Goal: Navigation & Orientation: Find specific page/section

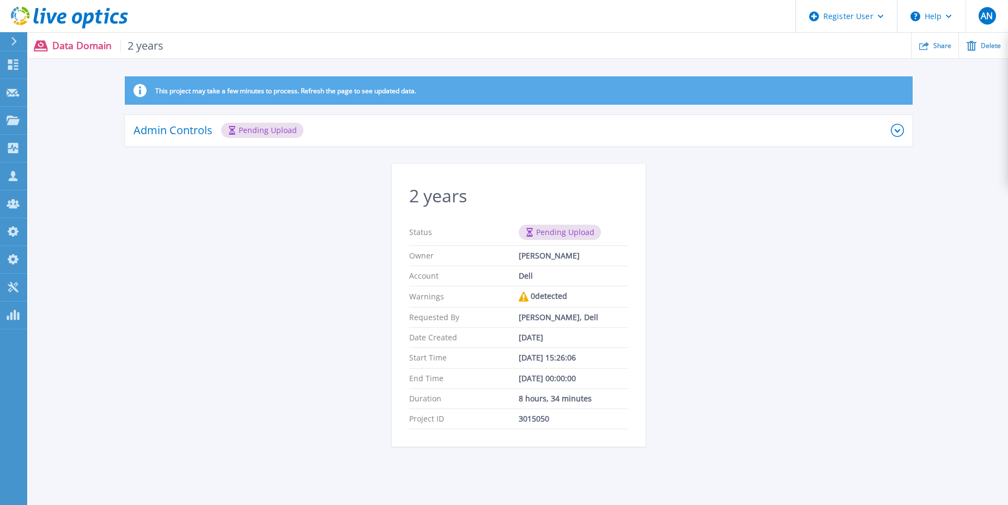
click at [236, 221] on div "This project may take a few minutes to process. Refresh the page to see updated…" at bounding box center [518, 267] width 979 height 383
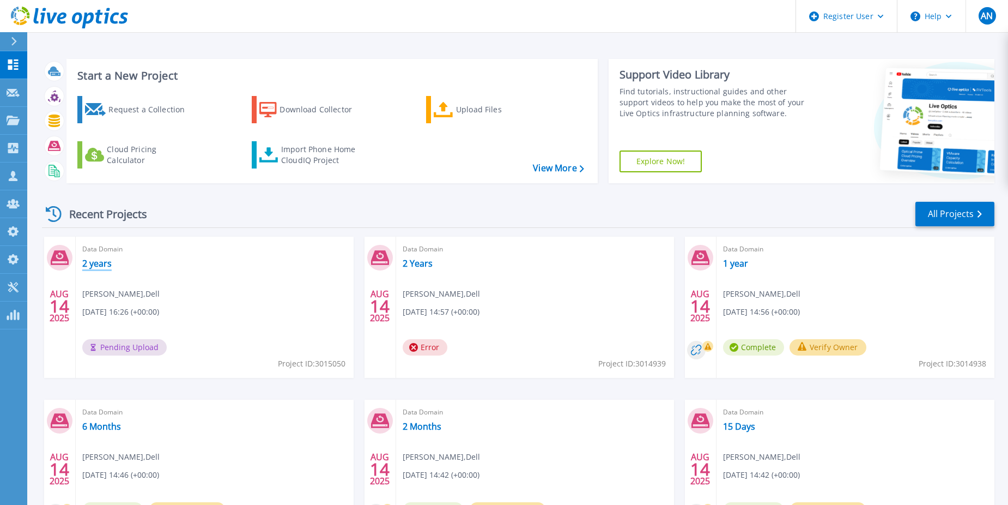
click at [99, 261] on link "2 years" at bounding box center [96, 263] width 29 height 11
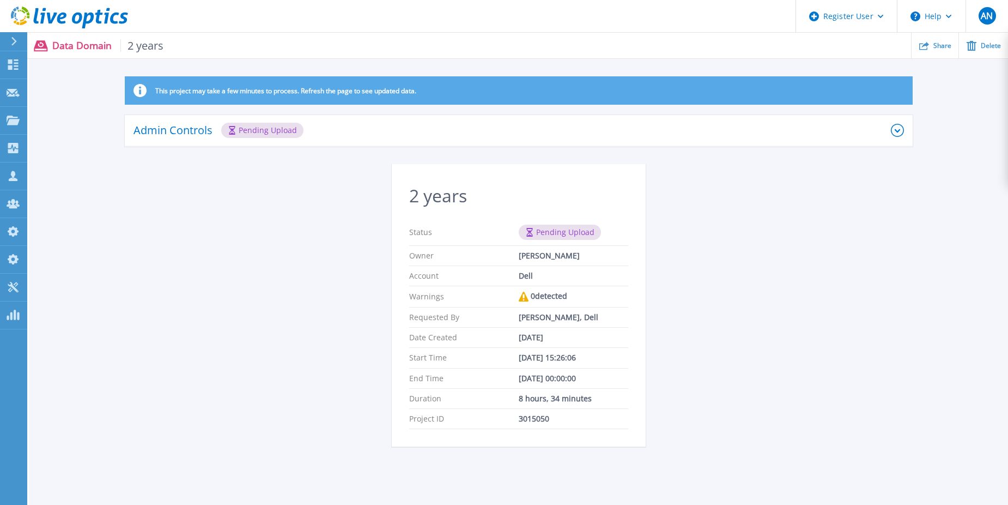
click at [84, 23] on icon at bounding box center [88, 21] width 12 height 16
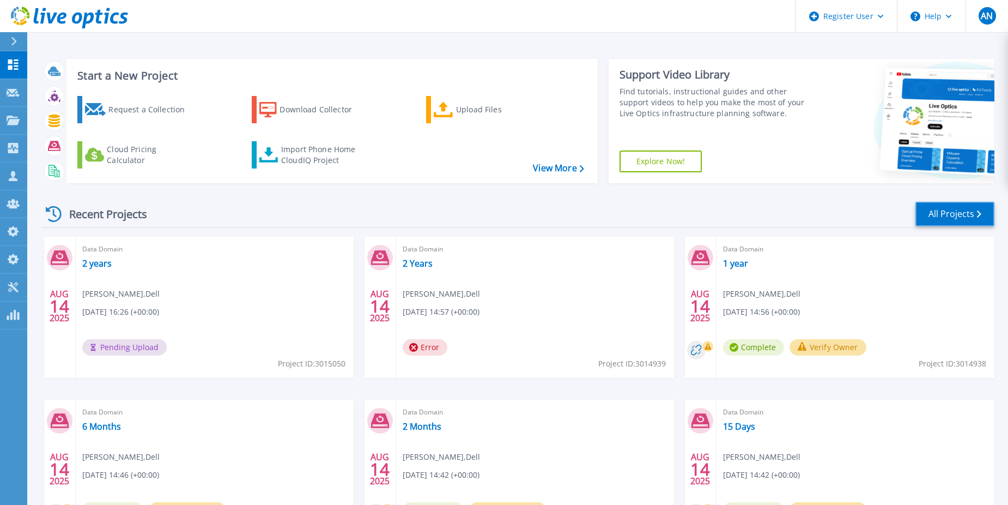
click at [936, 226] on link "All Projects" at bounding box center [955, 214] width 79 height 25
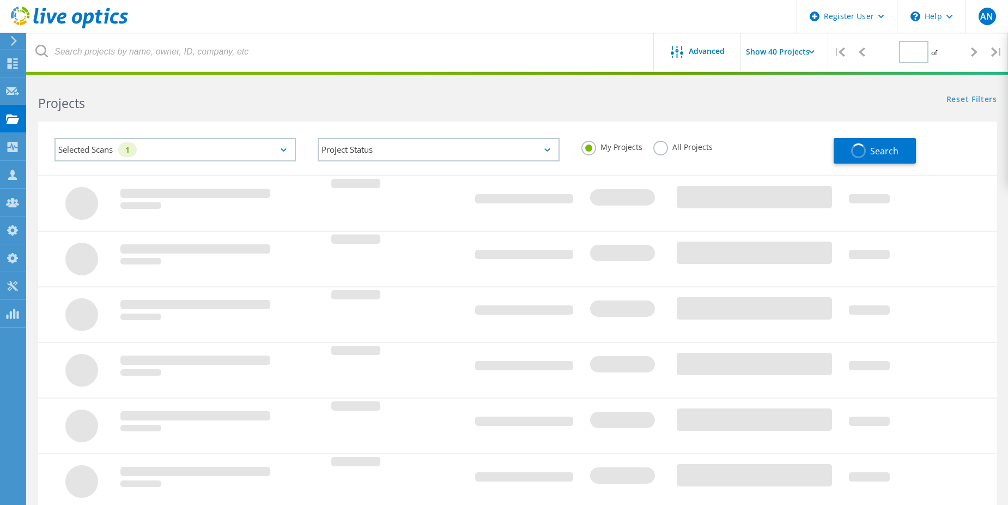
type input "1"
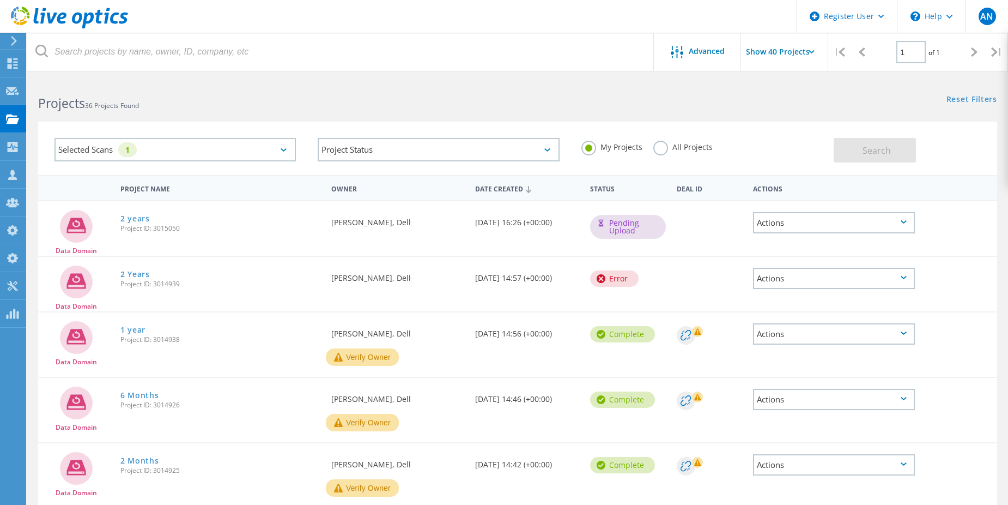
click at [669, 142] on label "All Projects" at bounding box center [683, 146] width 59 height 10
click at [0, 0] on input "All Projects" at bounding box center [0, 0] width 0 height 0
click at [864, 152] on span "Search" at bounding box center [877, 150] width 28 height 12
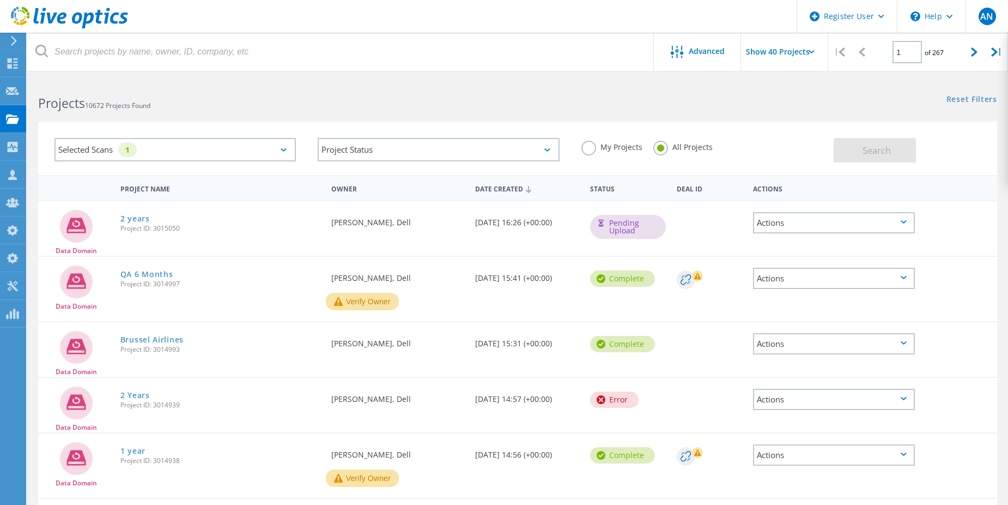
click at [114, 25] on icon at bounding box center [69, 18] width 117 height 22
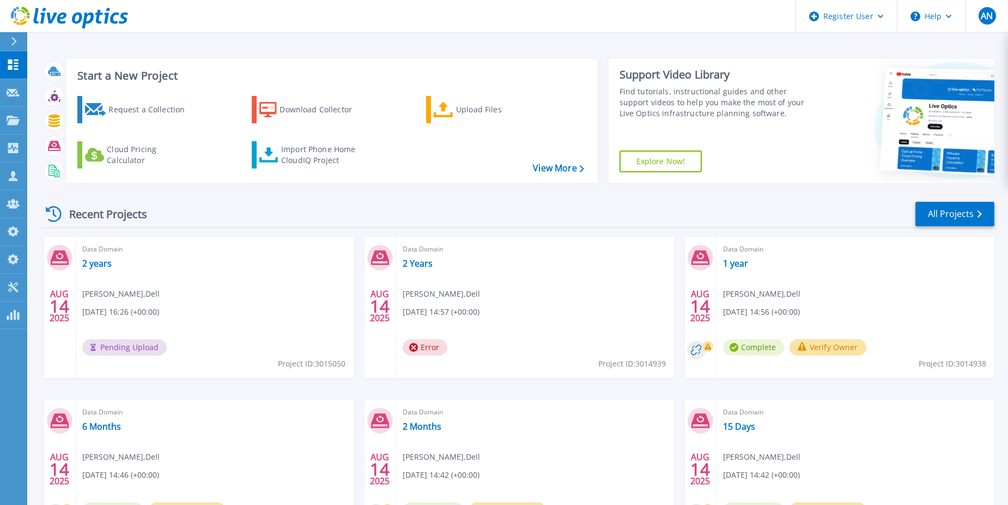
click at [43, 10] on icon at bounding box center [42, 16] width 5 height 16
click at [235, 208] on div "Recent Projects All Projects" at bounding box center [518, 214] width 953 height 27
click at [58, 3] on link at bounding box center [64, 16] width 128 height 33
click at [123, 19] on icon at bounding box center [123, 18] width 9 height 11
click at [124, 23] on icon at bounding box center [123, 18] width 9 height 11
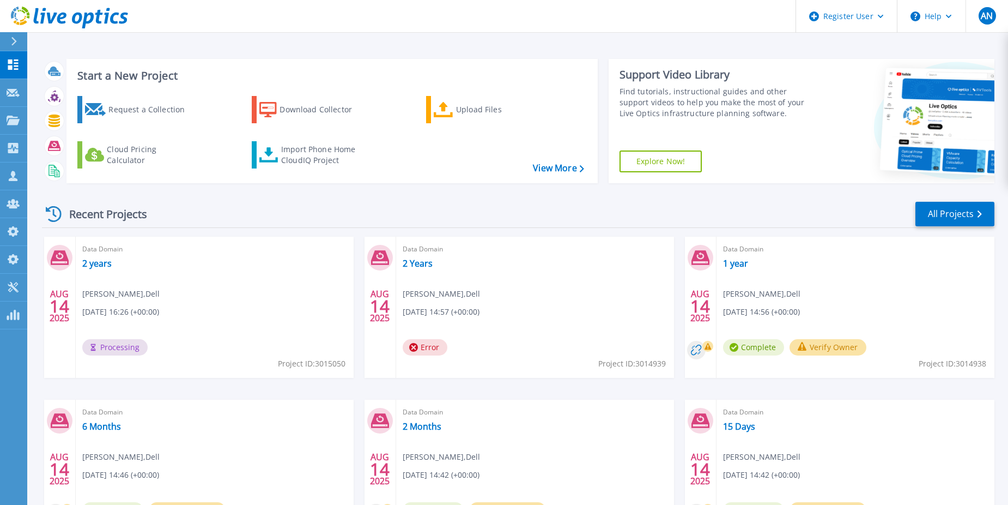
click at [122, 20] on icon at bounding box center [69, 18] width 117 height 22
click at [124, 20] on icon at bounding box center [69, 18] width 117 height 22
click at [122, 20] on icon at bounding box center [69, 18] width 117 height 22
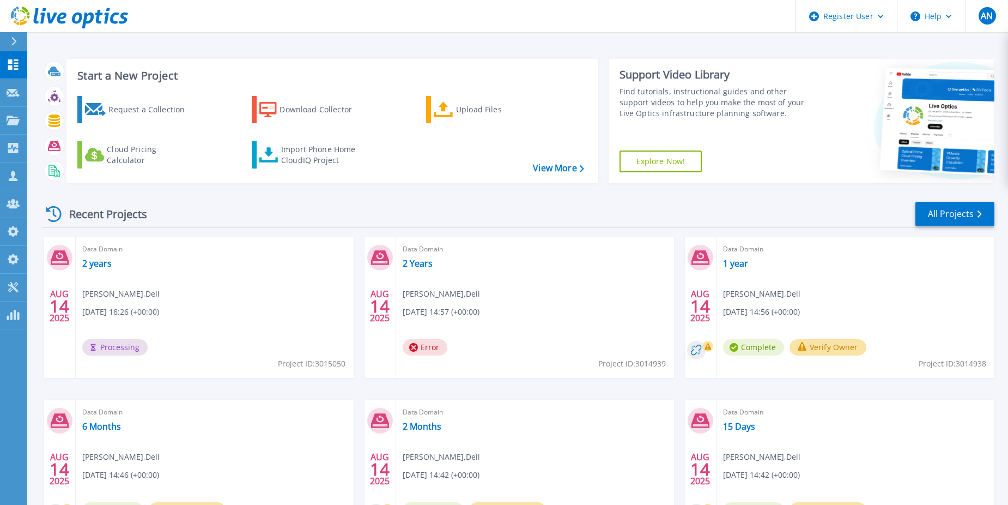
click at [122, 20] on icon at bounding box center [69, 18] width 117 height 22
click at [120, 17] on icon at bounding box center [69, 18] width 117 height 22
click at [124, 19] on icon at bounding box center [123, 18] width 9 height 11
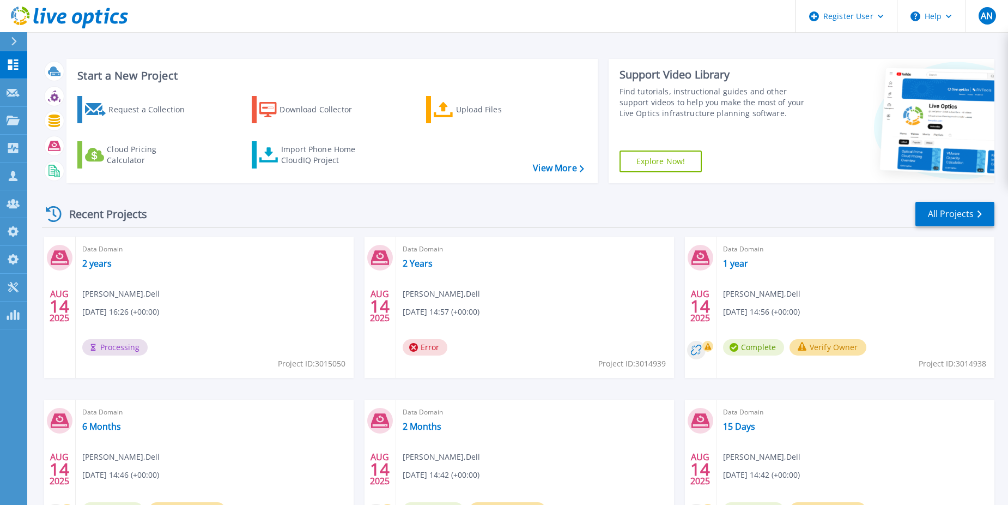
click at [124, 19] on icon at bounding box center [123, 18] width 9 height 11
click at [122, 19] on icon at bounding box center [69, 18] width 117 height 22
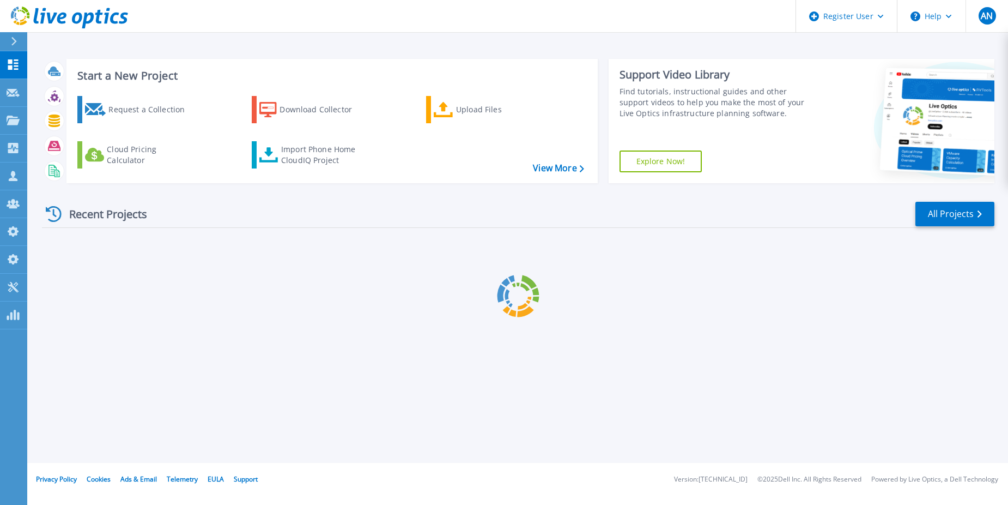
click at [122, 19] on icon at bounding box center [69, 18] width 117 height 22
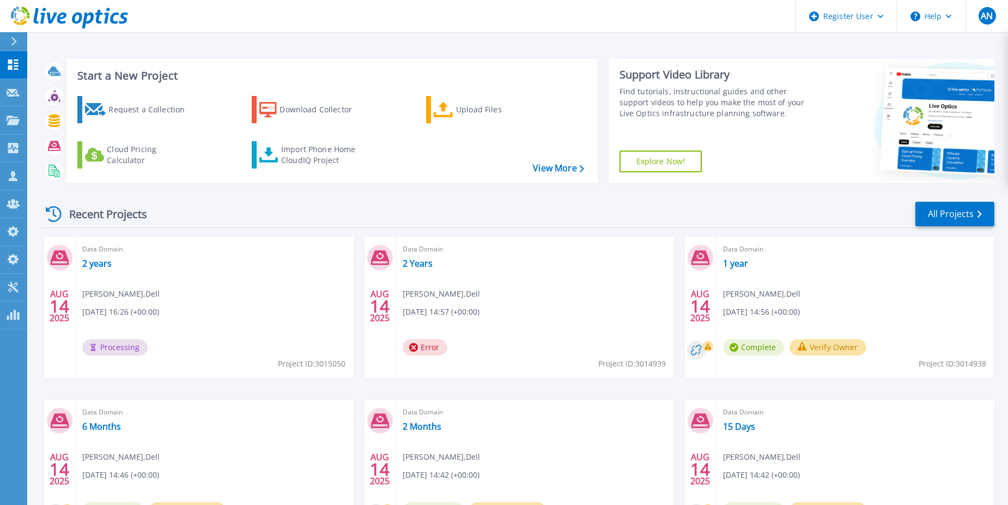
click at [82, 15] on icon at bounding box center [69, 18] width 117 height 22
click at [202, 217] on div "Recent Projects All Projects" at bounding box center [518, 214] width 953 height 27
click at [71, 18] on icon at bounding box center [69, 18] width 117 height 22
click at [86, 15] on icon at bounding box center [88, 21] width 12 height 16
click at [88, 15] on icon at bounding box center [88, 21] width 12 height 16
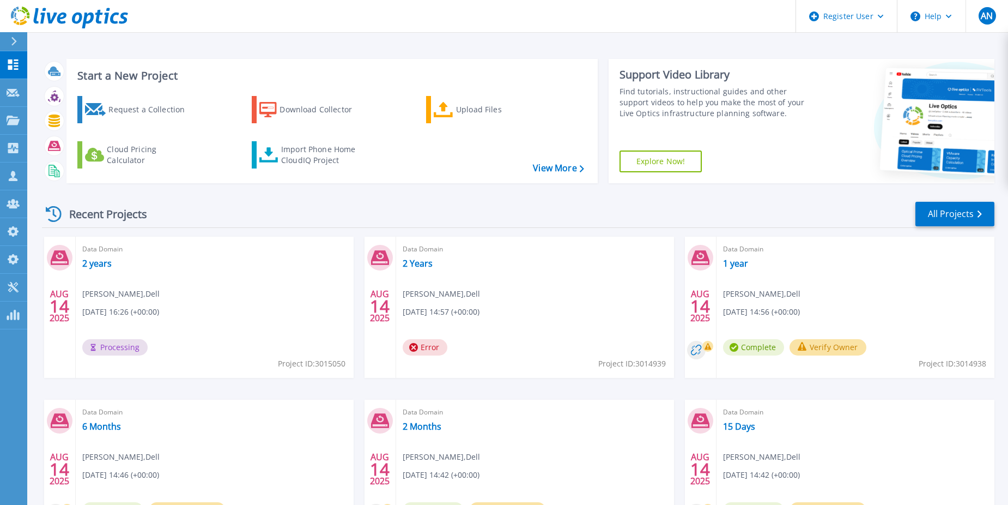
click at [72, 24] on icon at bounding box center [69, 18] width 117 height 22
click at [102, 25] on icon at bounding box center [69, 18] width 117 height 22
click at [145, 217] on div "Recent Projects" at bounding box center [102, 214] width 120 height 27
click at [51, 16] on icon at bounding box center [69, 18] width 117 height 22
